Goal: Transaction & Acquisition: Purchase product/service

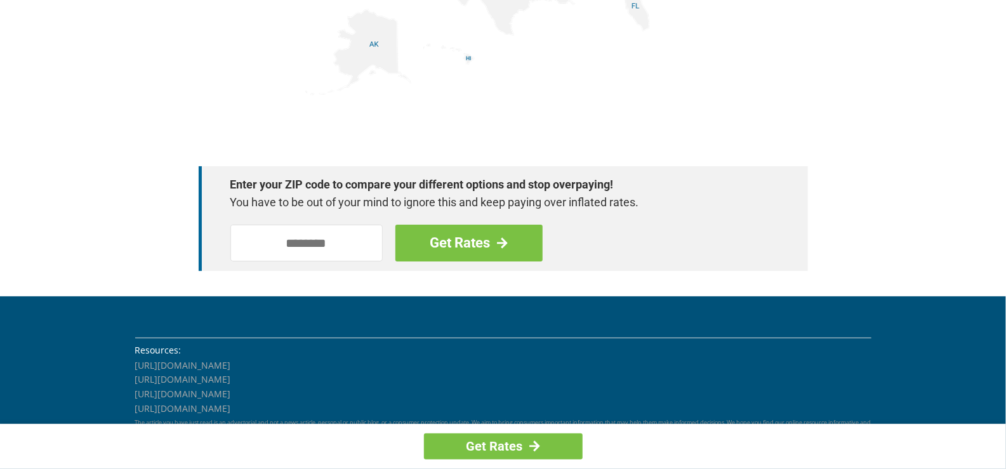
scroll to position [1841, 0]
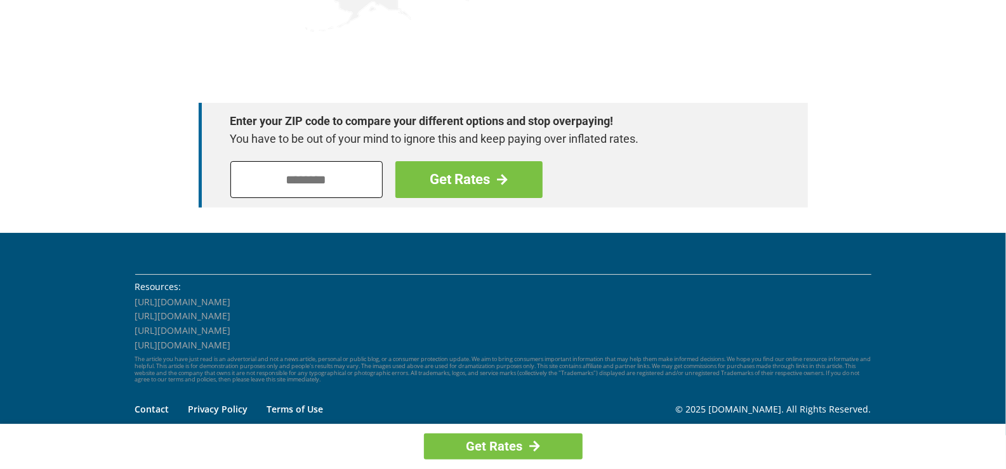
click at [308, 182] on input "tel" at bounding box center [306, 179] width 152 height 37
type input "*****"
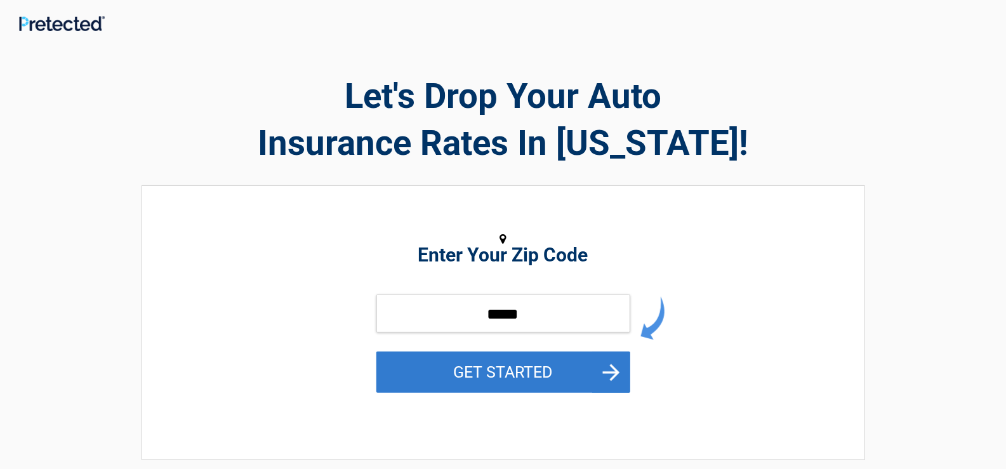
click at [483, 368] on button "GET STARTED" at bounding box center [504, 372] width 254 height 41
